Goal: Task Accomplishment & Management: Manage account settings

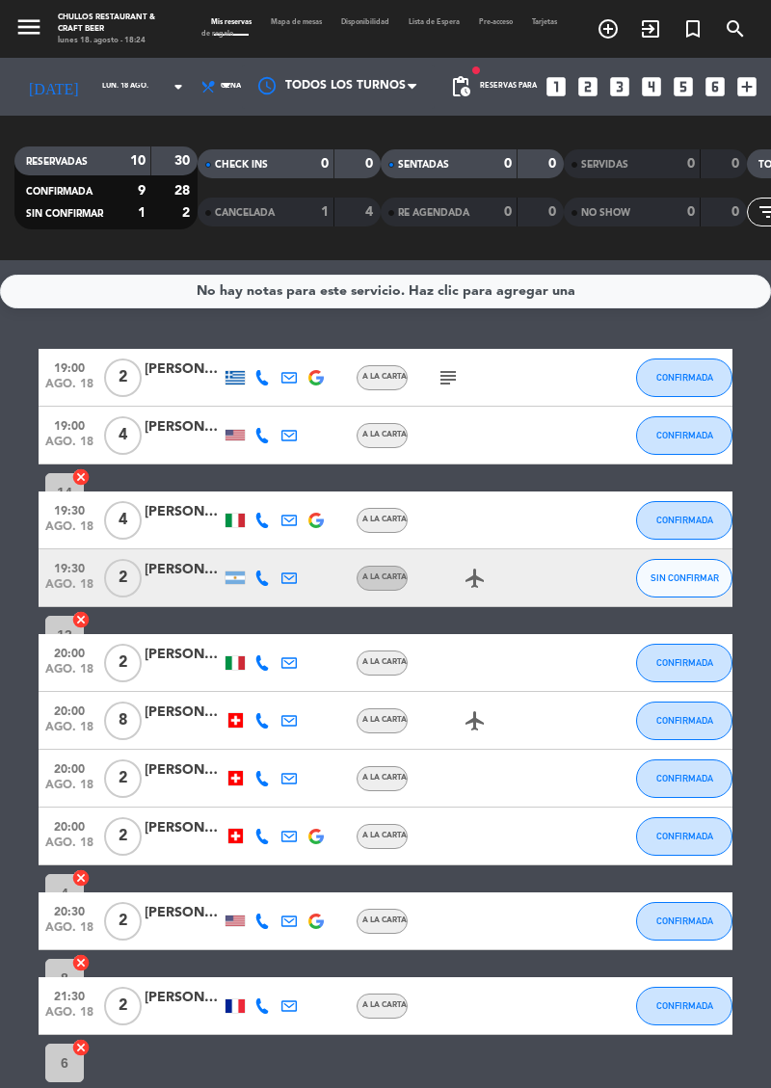
click at [354, 90] on div at bounding box center [338, 86] width 193 height 43
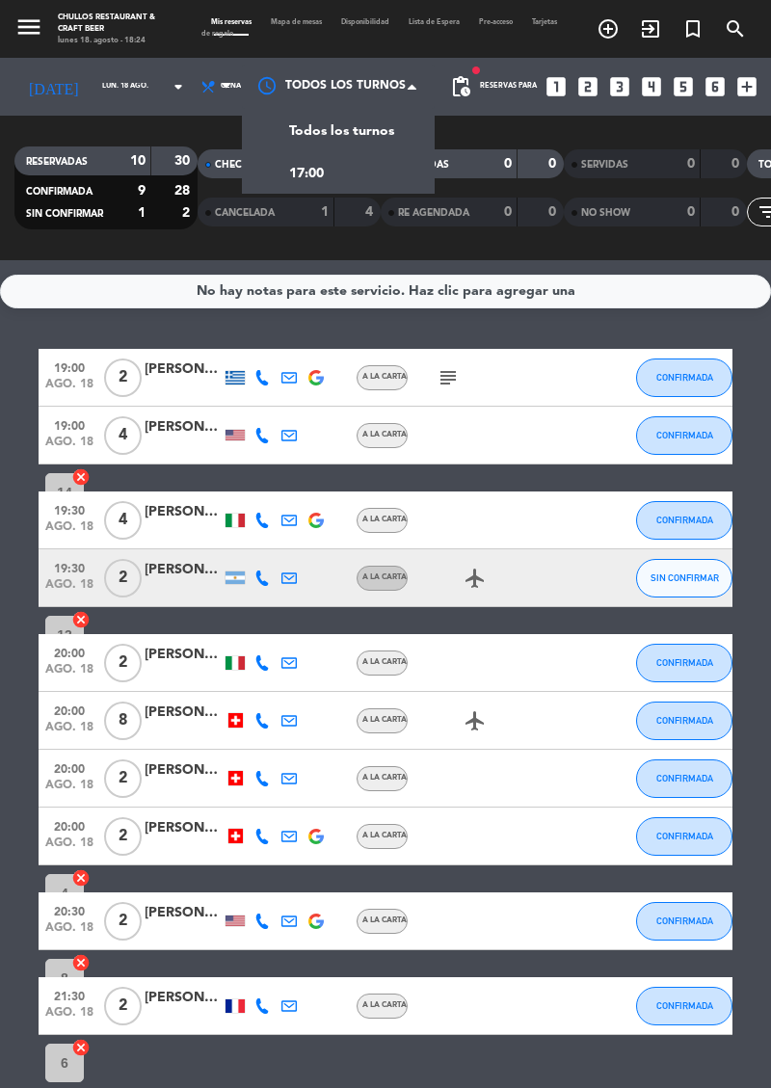
click at [364, 89] on div at bounding box center [338, 86] width 193 height 43
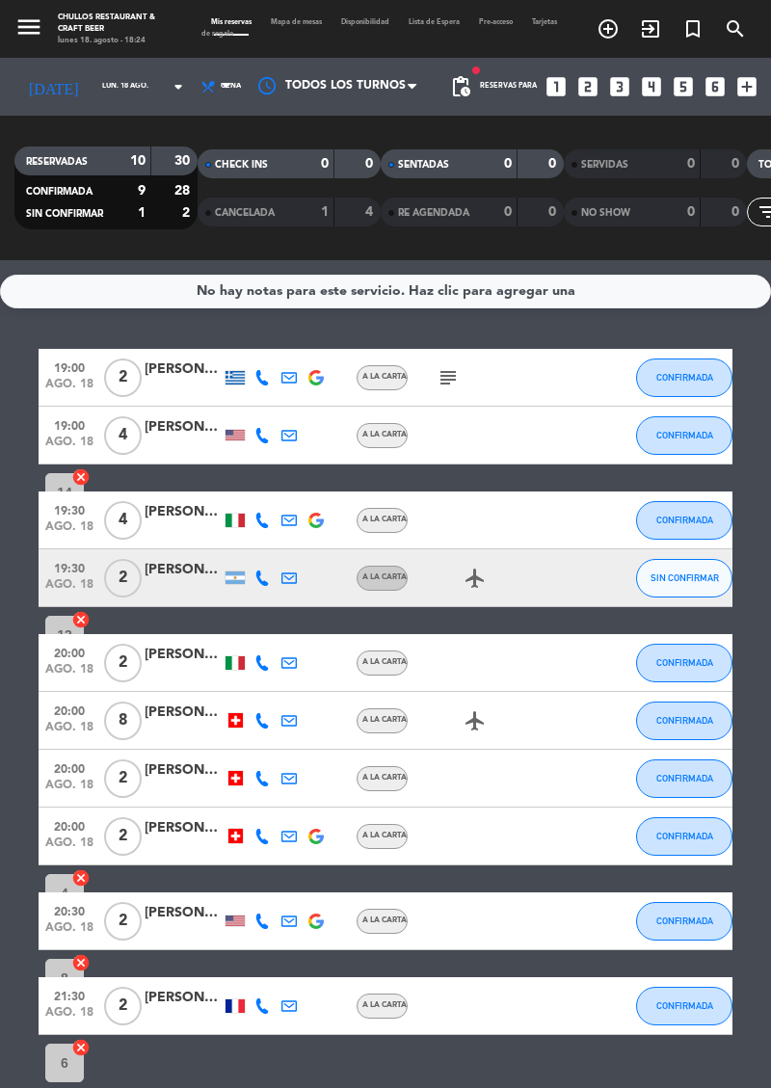
click at [485, 578] on icon "airplanemode_active" at bounding box center [474, 577] width 23 height 23
click at [476, 721] on icon "airplanemode_active" at bounding box center [474, 720] width 23 height 23
click at [482, 729] on icon "airplanemode_active" at bounding box center [474, 720] width 23 height 23
click at [485, 581] on icon "airplanemode_active" at bounding box center [474, 577] width 23 height 23
click at [482, 729] on icon "airplanemode_active" at bounding box center [474, 720] width 23 height 23
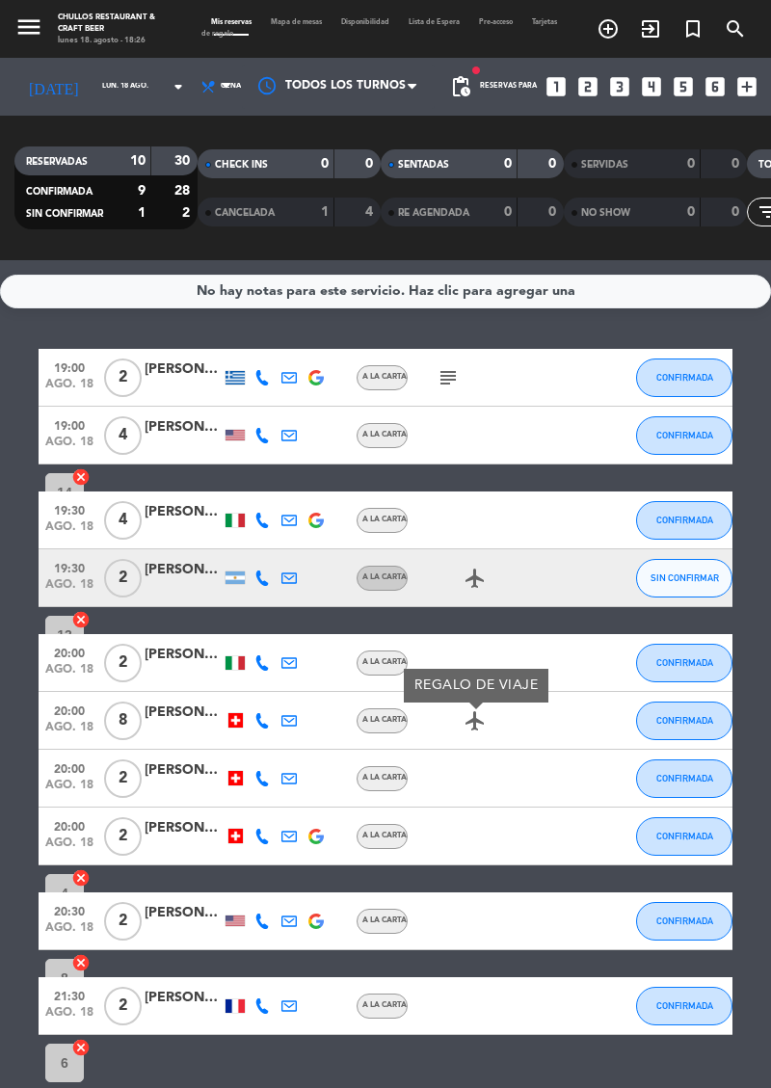
click at [230, 379] on div at bounding box center [234, 377] width 19 height 13
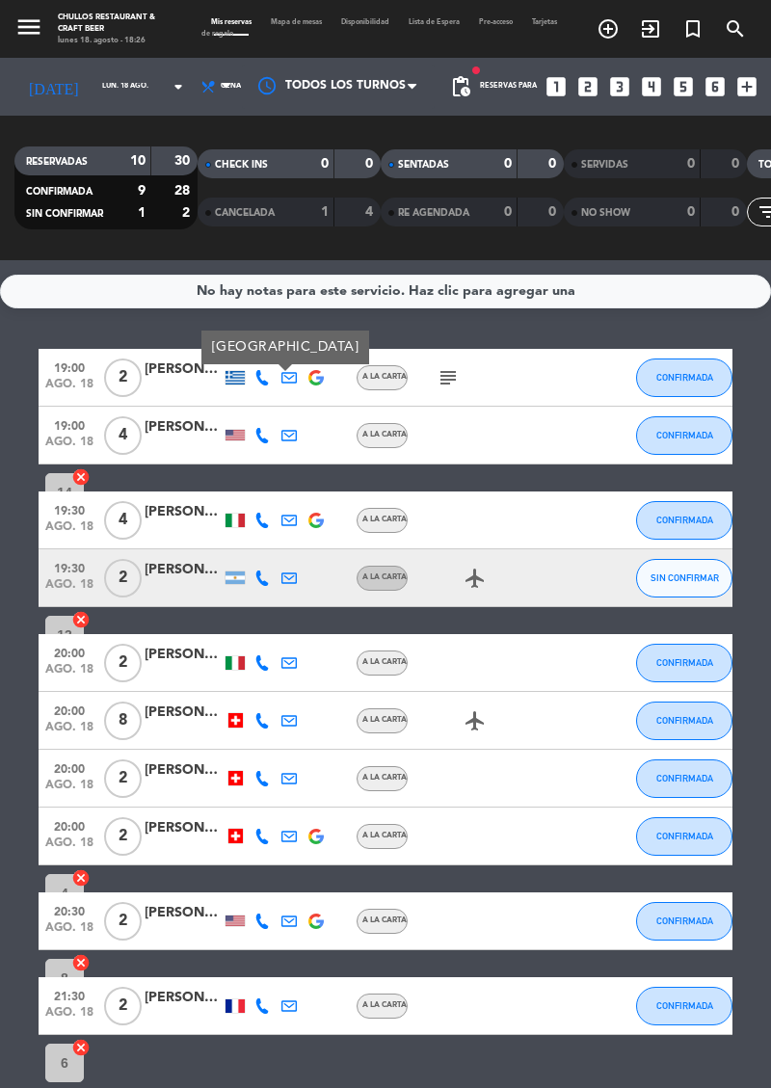
click at [218, 441] on div at bounding box center [182, 445] width 77 height 15
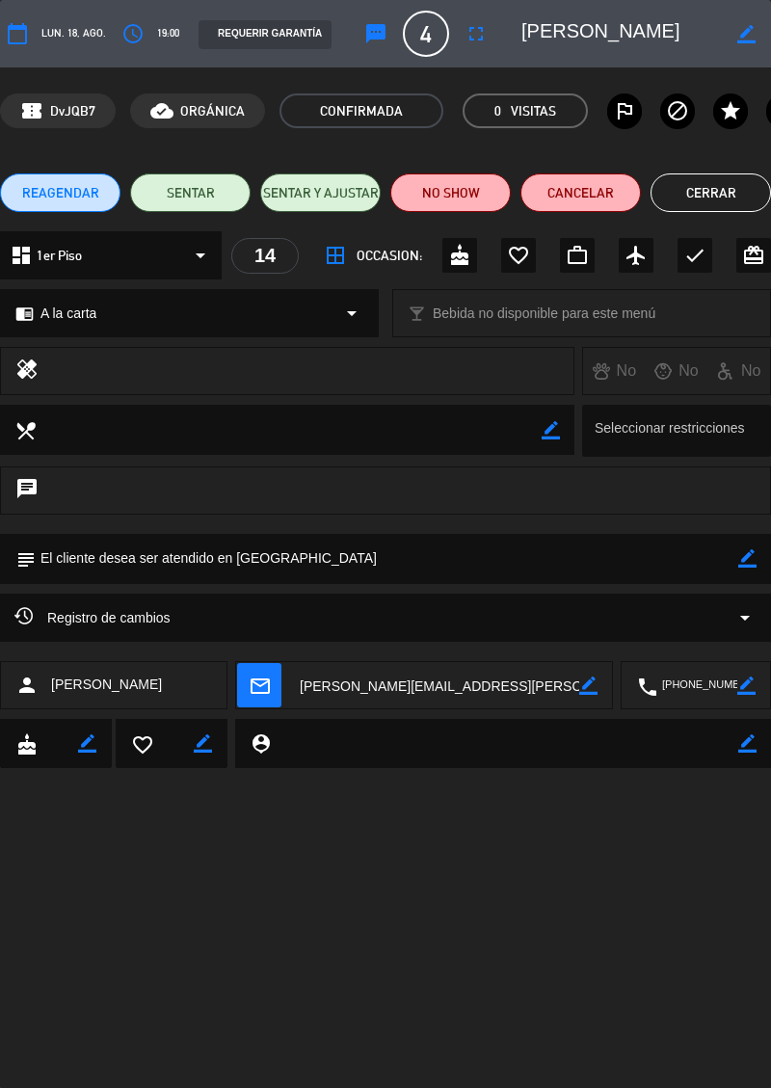
click at [4, 597] on div "Registro de cambios arrow_drop_down" at bounding box center [385, 617] width 771 height 48
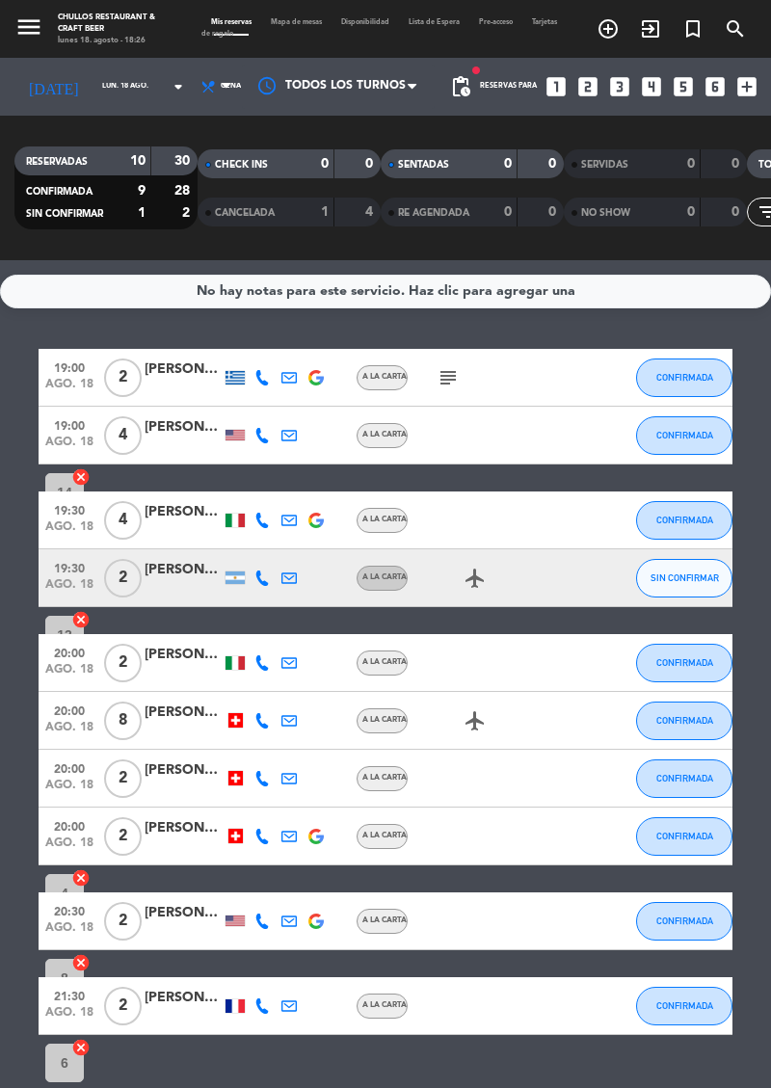
click at [70, 1073] on input "6" at bounding box center [64, 1062] width 39 height 39
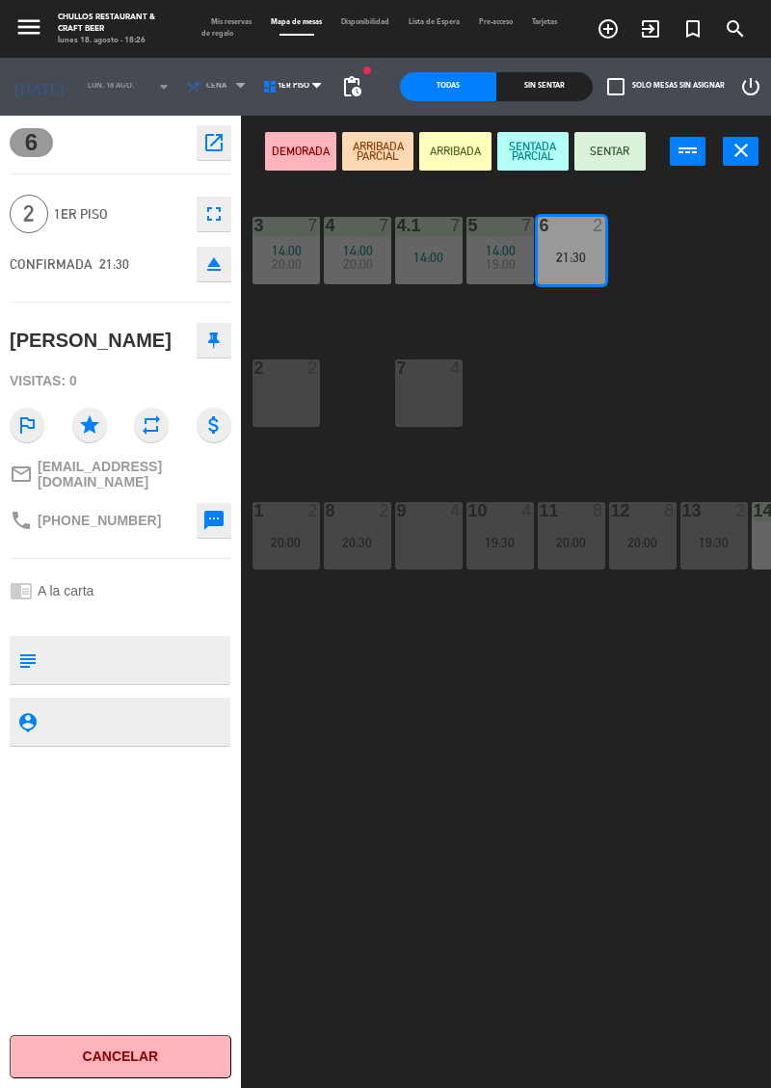
click at [37, 19] on icon "menu" at bounding box center [28, 27] width 29 height 29
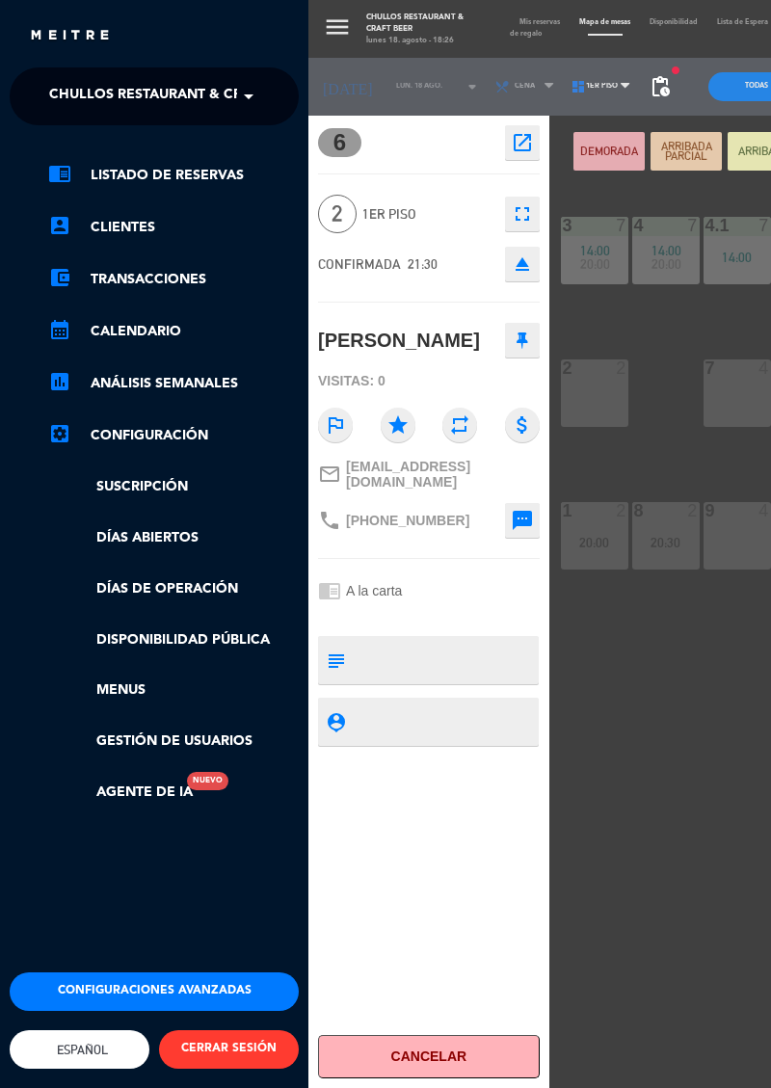
click at [649, 764] on div "menu Chullos Restaurant & Craft Beer lunes 18. agosto - 18:26 Mis reservas Mapa…" at bounding box center [693, 544] width 771 height 1088
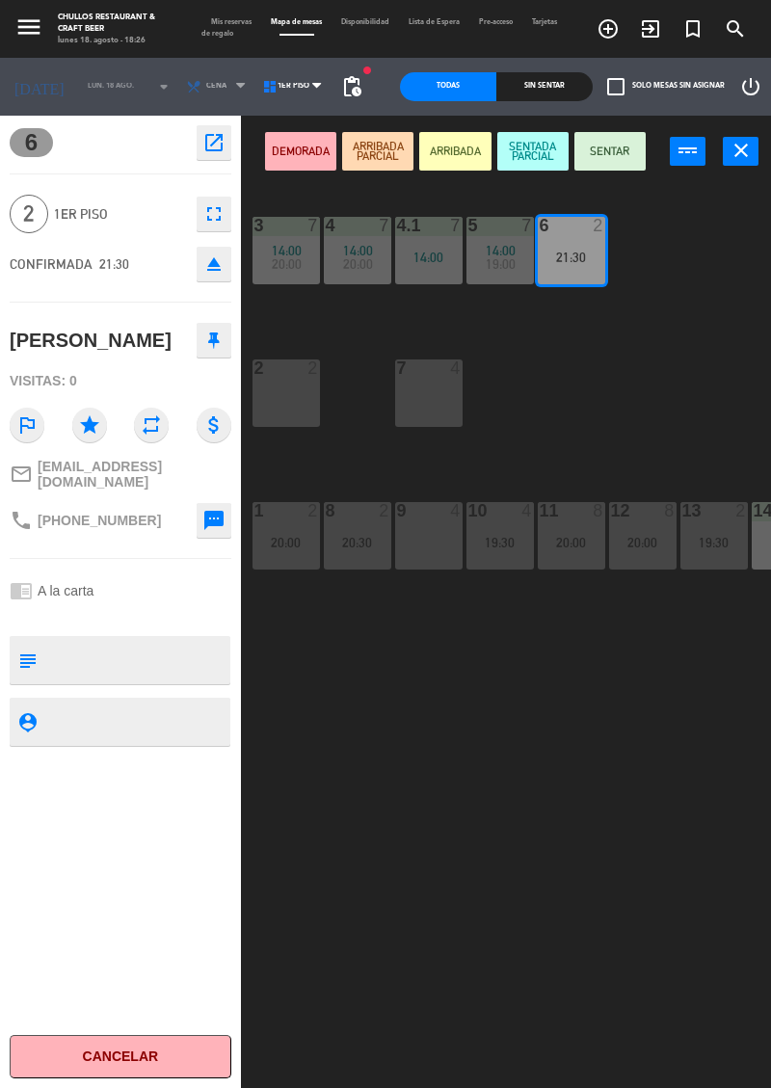
click at [665, 798] on div "menu Chullos Restaurant & Craft Beer lunes 18. agosto - 18:26 Mis reservas Mapa…" at bounding box center [385, 544] width 771 height 1088
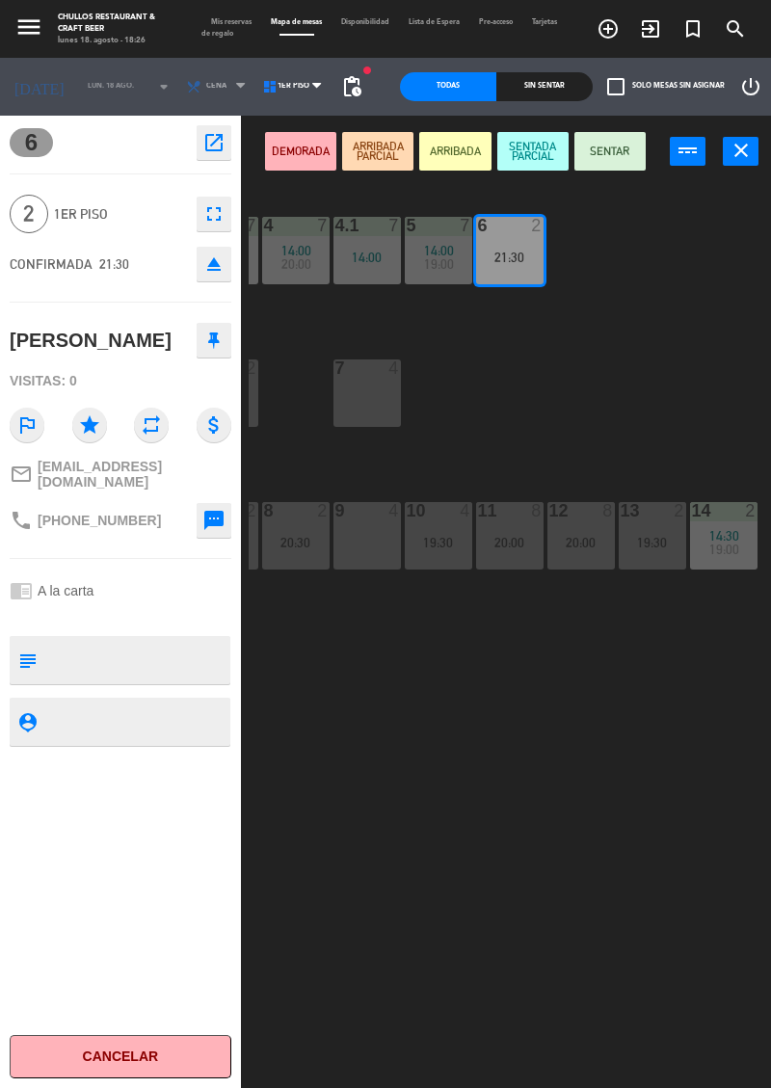
click at [303, 665] on div "3 7 14:00 20:00 4 7 14:00 20:00 4.1 7 14:00 5 7 14:00 19:00 6 2 21:30 2 2 7 4 1…" at bounding box center [510, 678] width 522 height 992
click at [474, 399] on div "3 7 14:00 20:00 4 7 14:00 20:00 4.1 7 14:00 5 7 14:00 19:00 6 2 21:30 2 2 7 4 1…" at bounding box center [510, 678] width 522 height 992
click at [225, 74] on span "Cena" at bounding box center [218, 87] width 76 height 42
click at [214, 89] on span "Cena" at bounding box center [218, 87] width 76 height 42
click at [224, 211] on icon "fullscreen" at bounding box center [213, 213] width 23 height 23
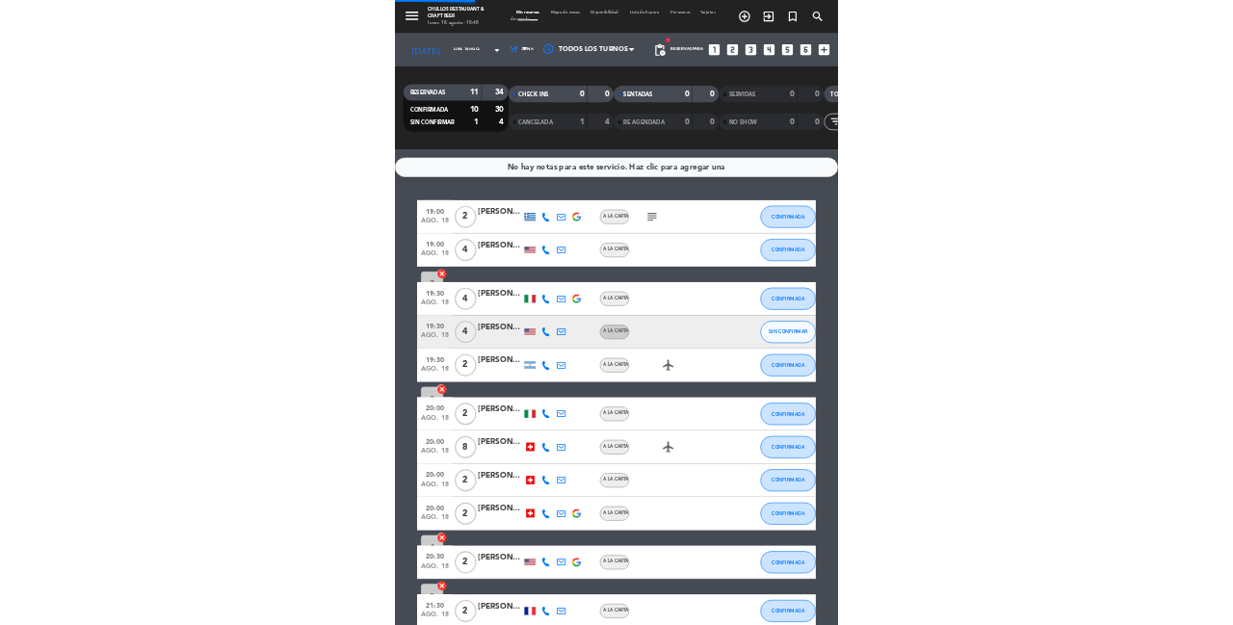
scroll to position [39, 0]
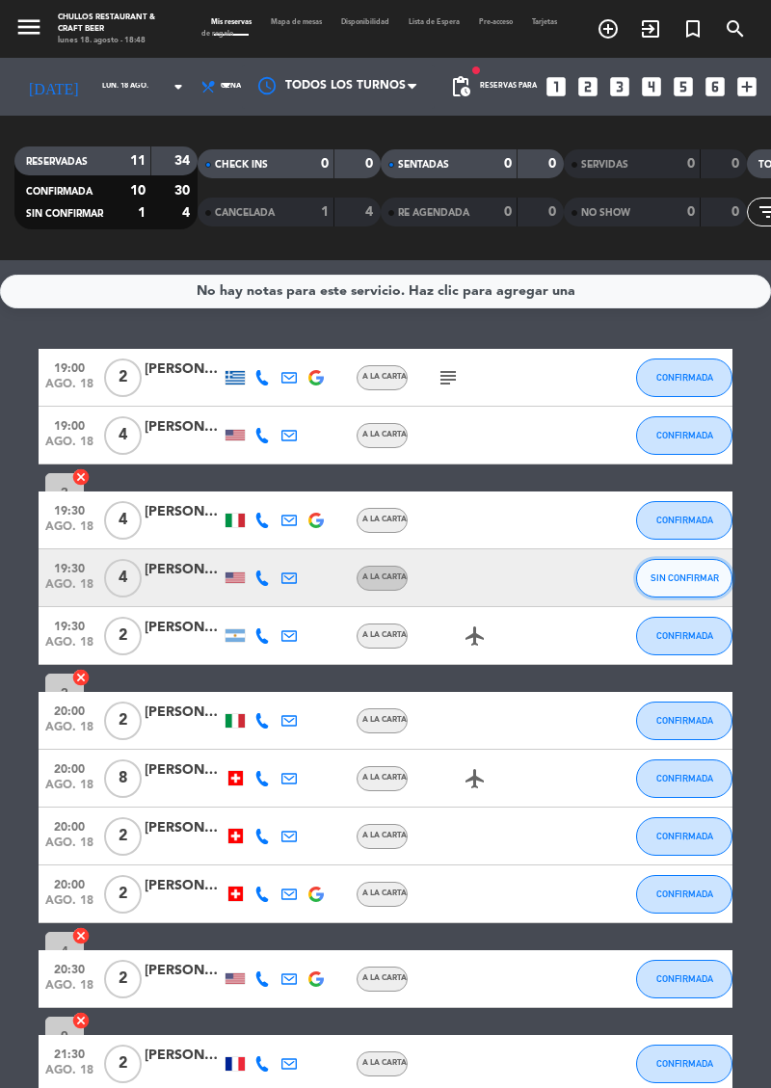
click at [702, 572] on span "SIN CONFIRMAR" at bounding box center [684, 577] width 68 height 11
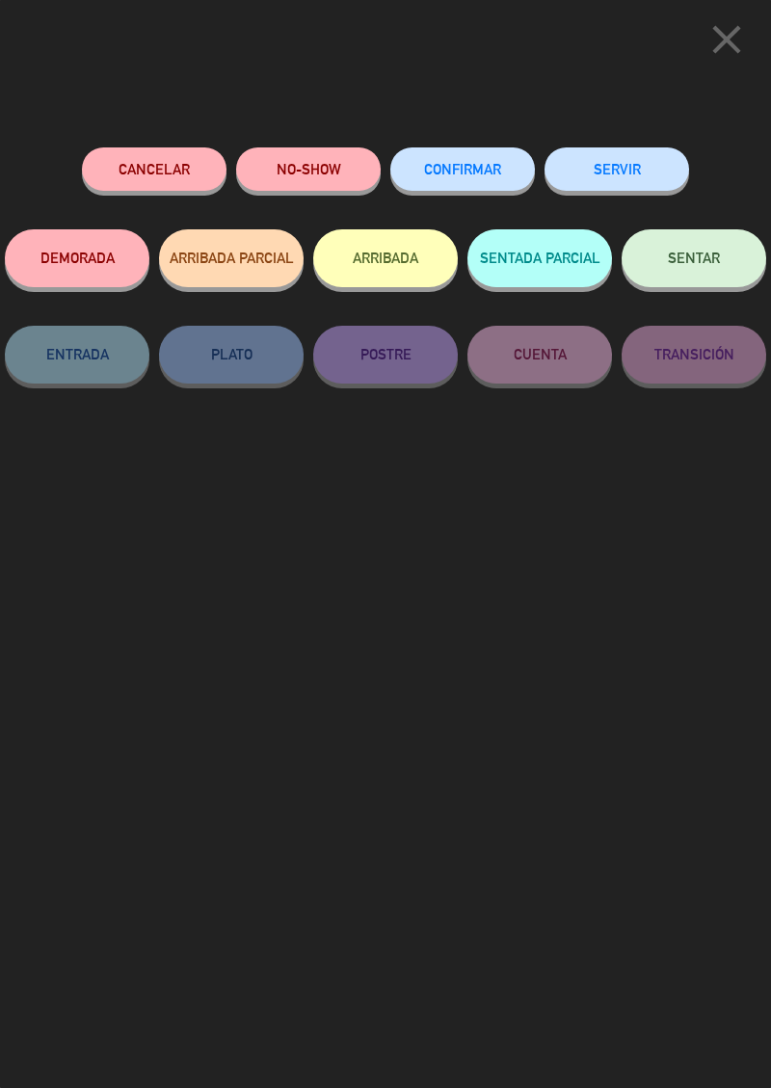
click at [497, 177] on span "CONFIRMAR" at bounding box center [462, 169] width 77 height 16
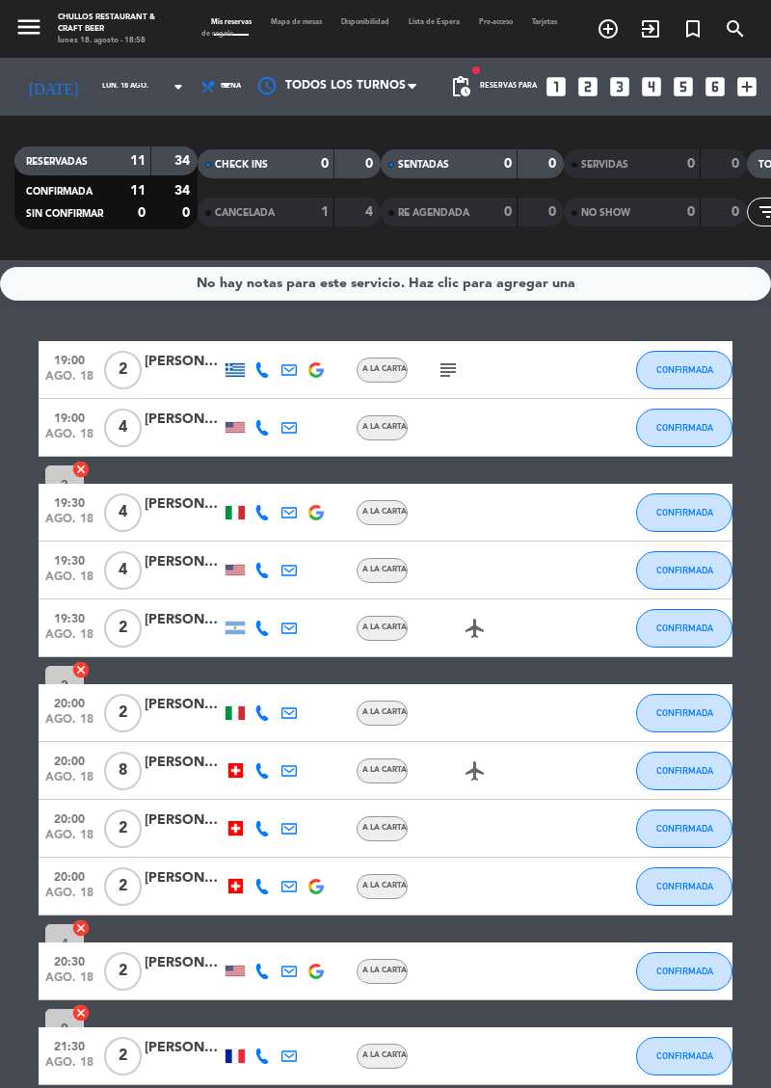
scroll to position [0, 0]
click at [700, 380] on button "CONFIRMADA" at bounding box center [684, 370] width 96 height 39
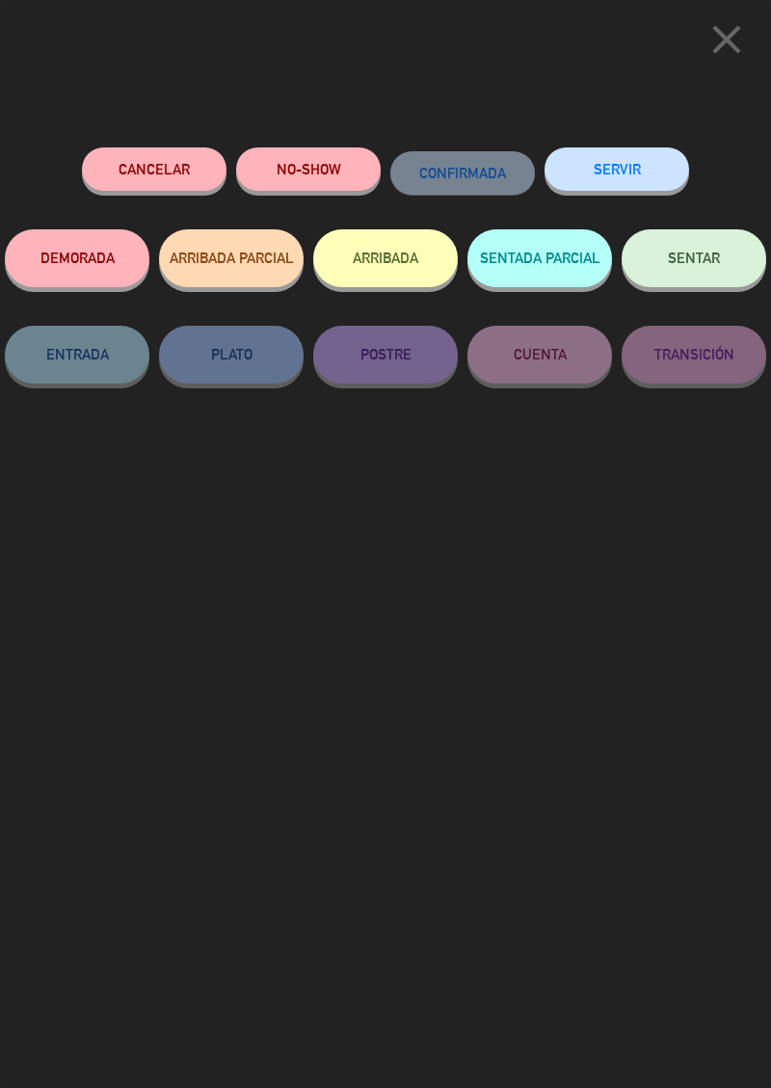
click at [717, 276] on button "SENTAR" at bounding box center [693, 258] width 144 height 58
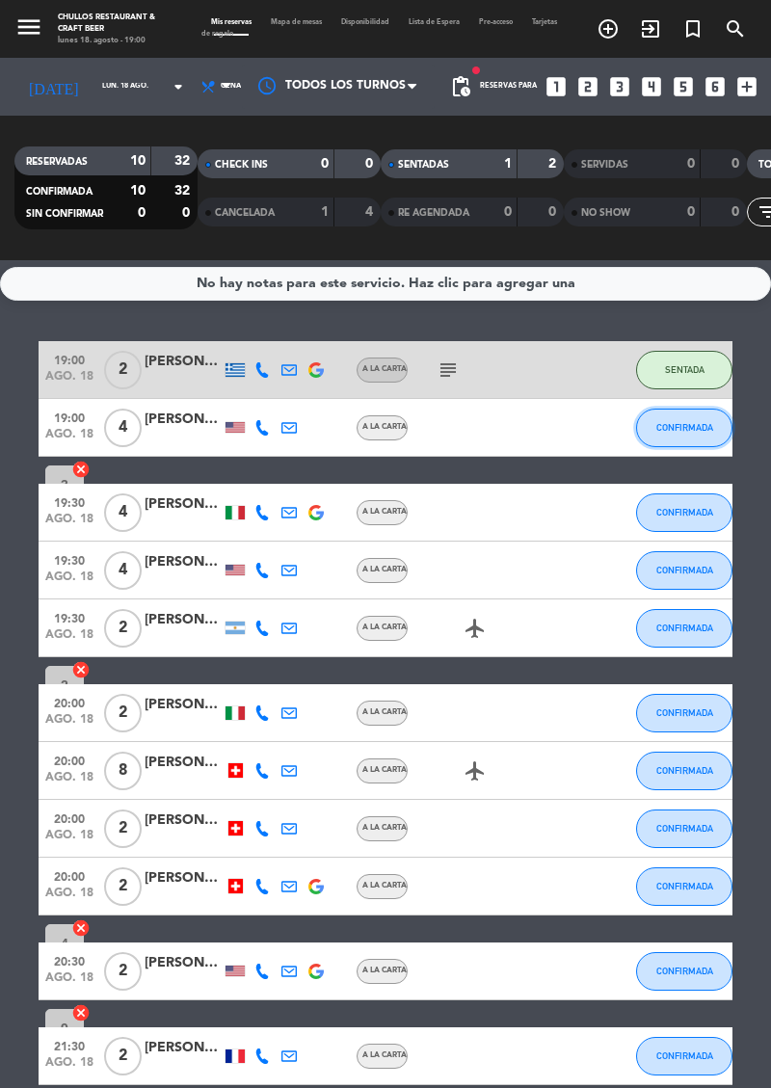
click at [695, 437] on button "CONFIRMADA" at bounding box center [684, 427] width 96 height 39
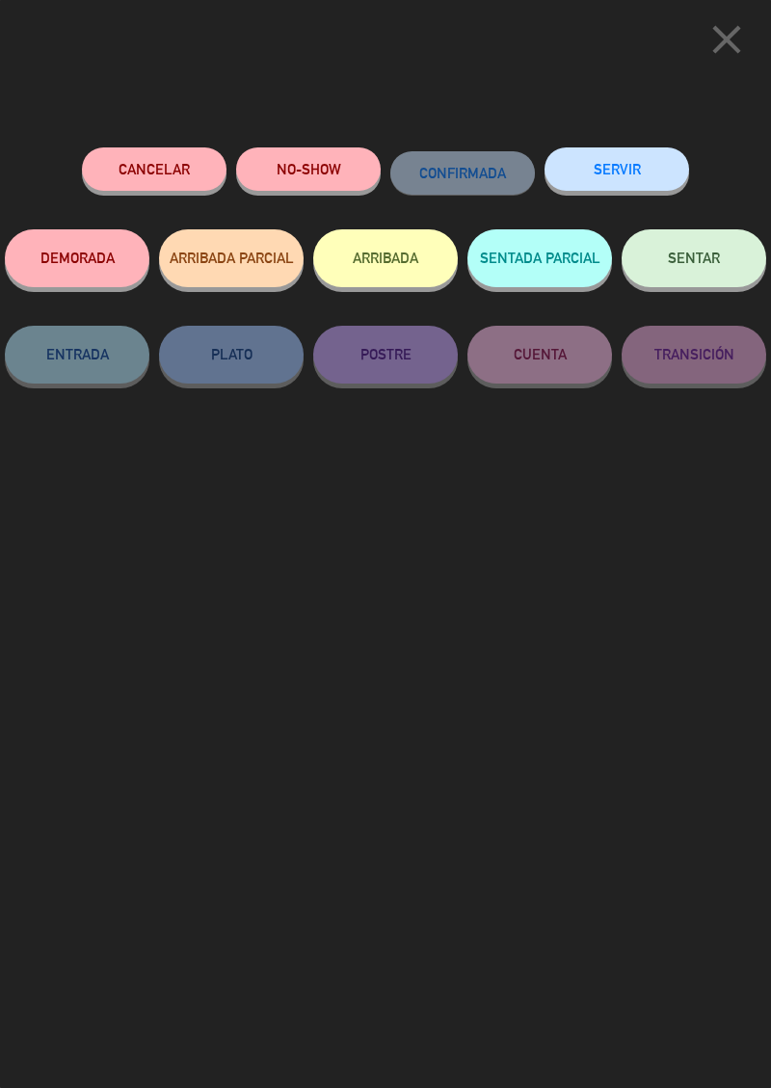
click at [728, 270] on button "SENTAR" at bounding box center [693, 258] width 144 height 58
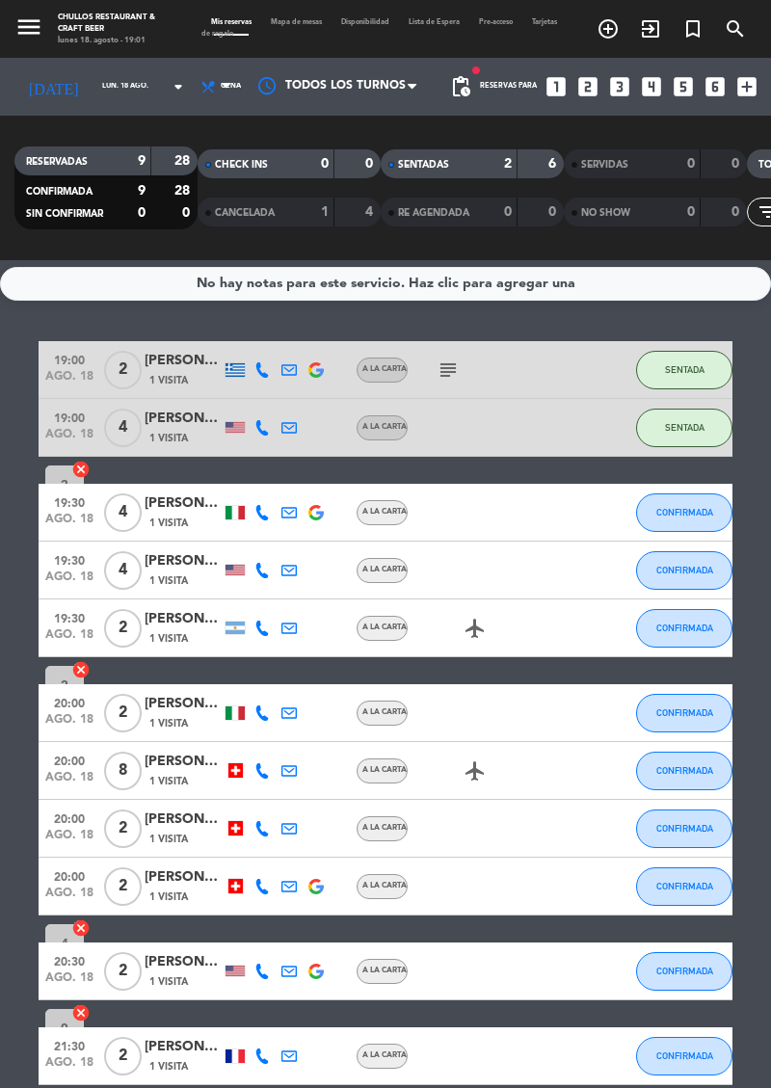
click at [455, 376] on icon "subject" at bounding box center [447, 369] width 23 height 23
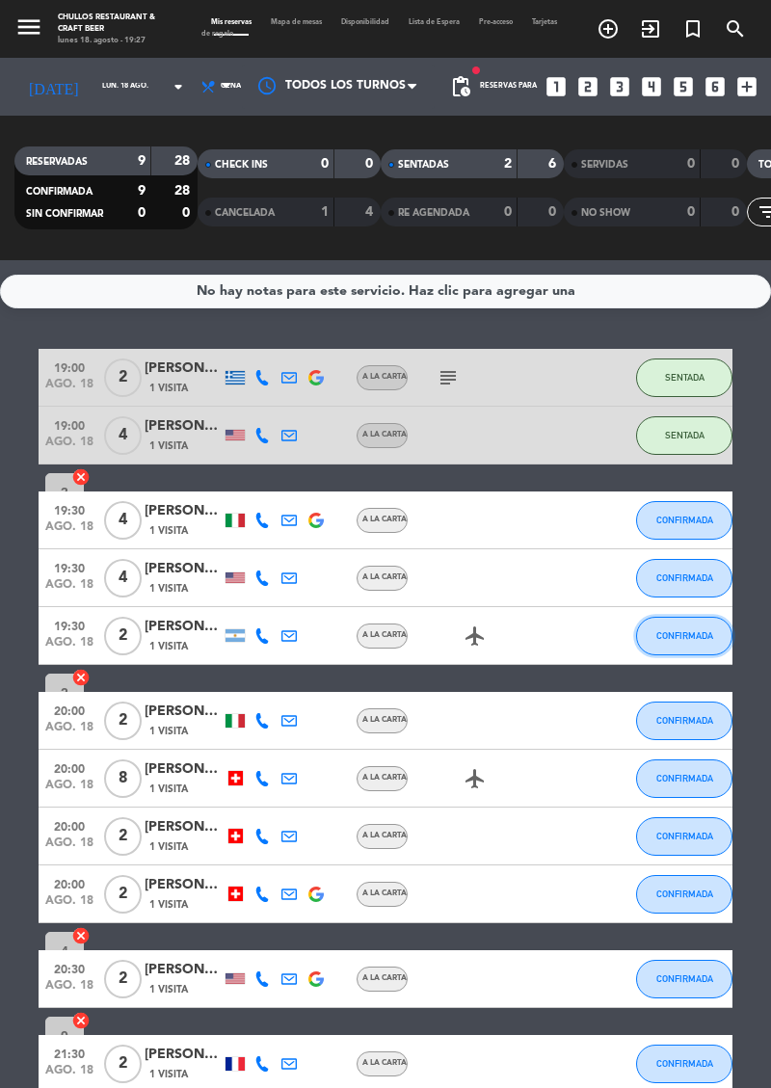
click at [705, 616] on button "CONFIRMADA" at bounding box center [684, 635] width 96 height 39
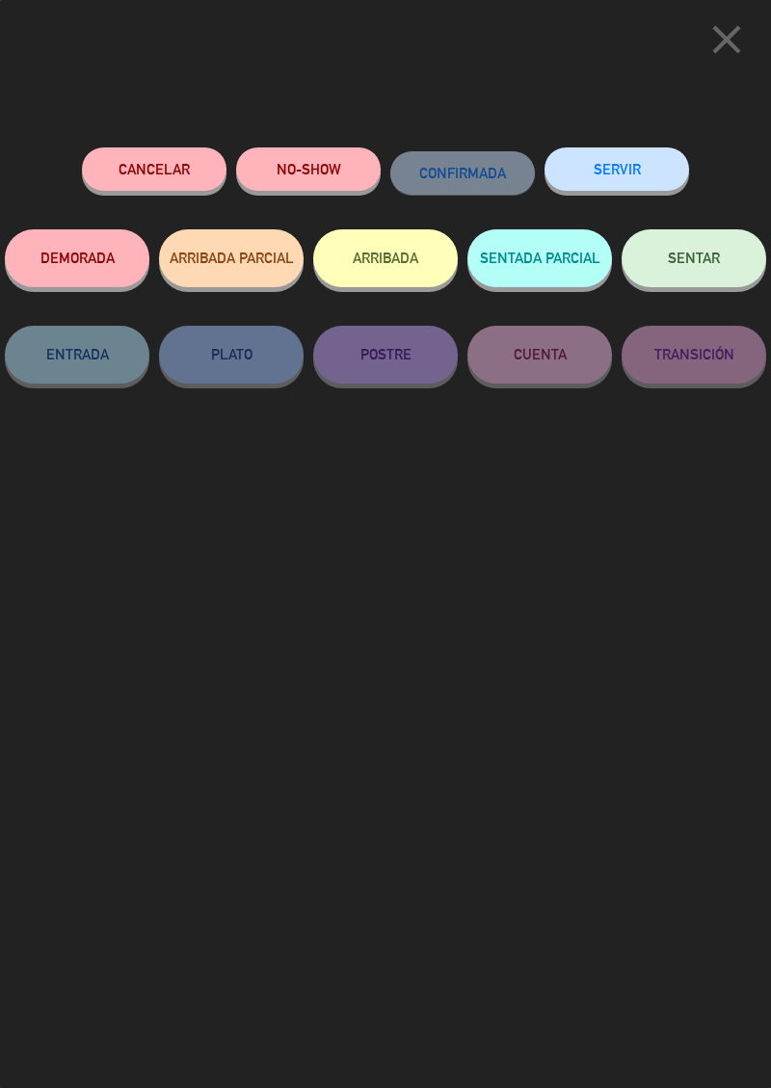
click at [730, 258] on button "SENTAR" at bounding box center [693, 258] width 144 height 58
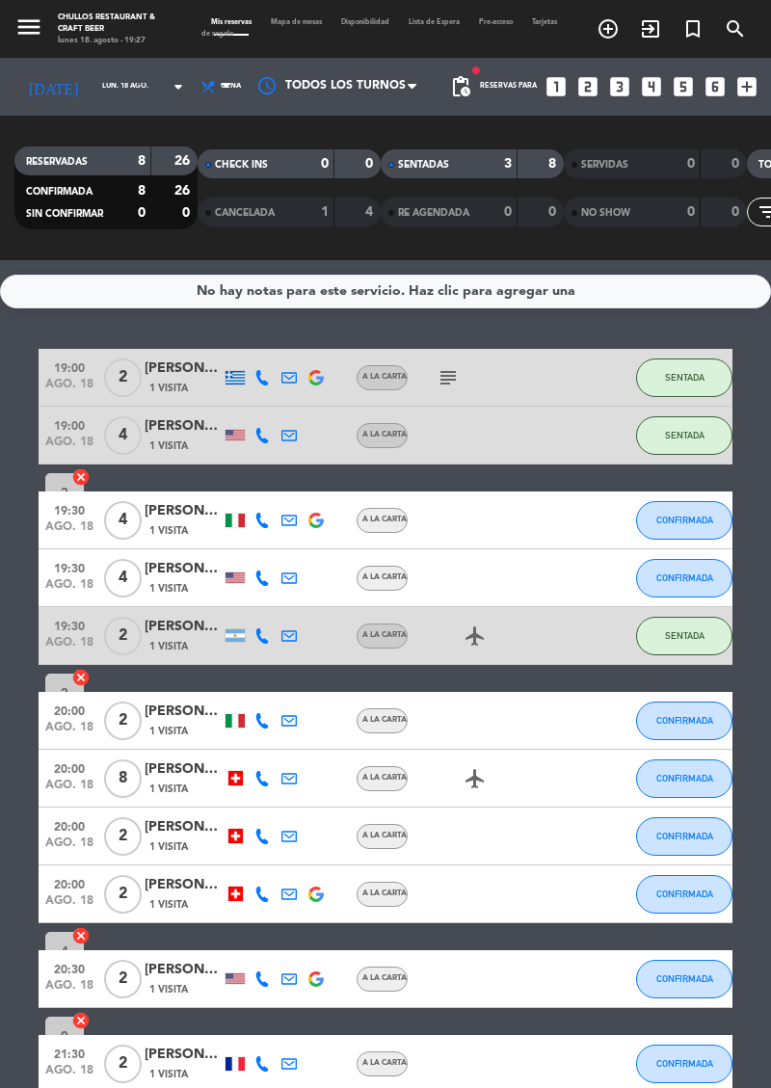
scroll to position [8, 0]
